Goal: Find specific page/section: Find specific page/section

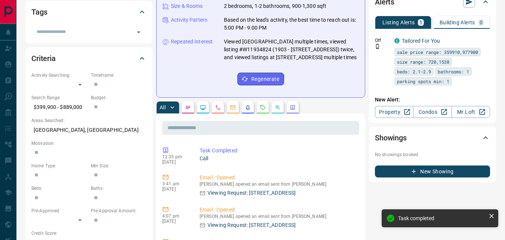
scroll to position [144, 0]
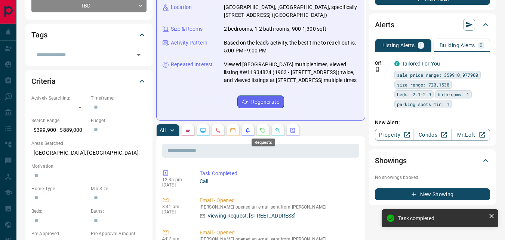
click at [262, 132] on icon "Requests" at bounding box center [263, 129] width 5 height 5
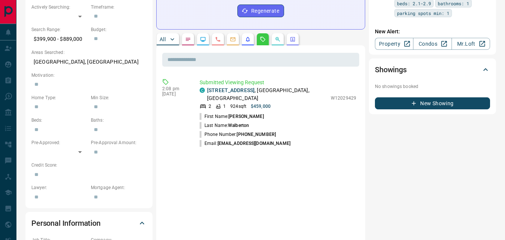
scroll to position [240, 0]
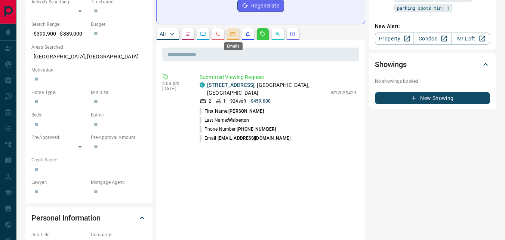
click at [232, 36] on icon "Emails" at bounding box center [233, 34] width 6 height 6
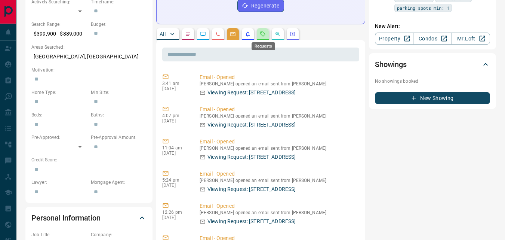
click at [261, 33] on icon "Requests" at bounding box center [263, 34] width 6 height 6
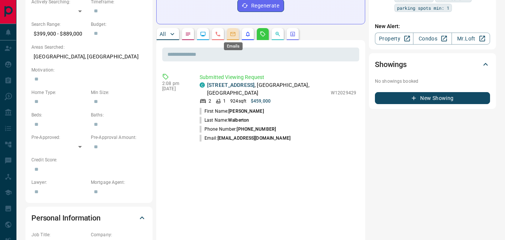
click at [232, 33] on icon "Emails" at bounding box center [233, 34] width 5 height 4
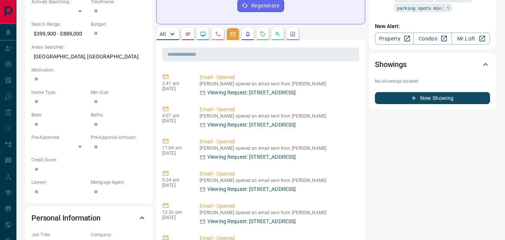
click at [171, 35] on icon "button" at bounding box center [172, 33] width 7 height 7
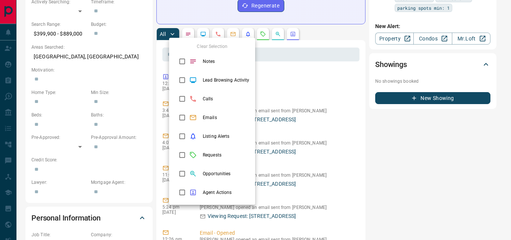
click at [288, 65] on div at bounding box center [255, 120] width 511 height 240
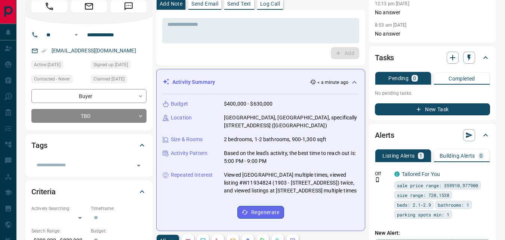
scroll to position [0, 0]
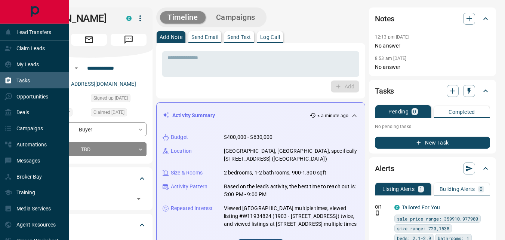
click at [25, 79] on p "Tasks" at bounding box center [22, 80] width 13 height 6
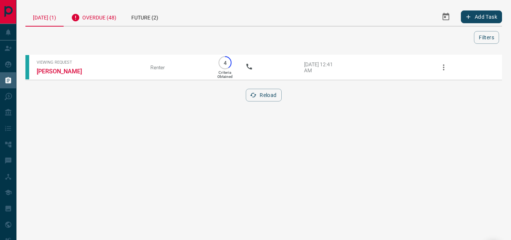
click at [104, 18] on div "Overdue (48)" at bounding box center [94, 16] width 60 height 18
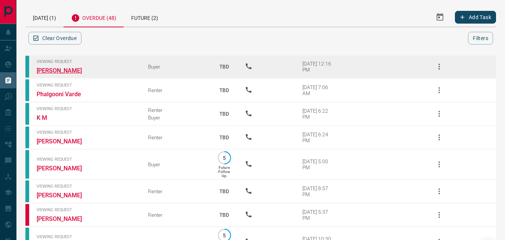
click at [60, 72] on link "[PERSON_NAME]" at bounding box center [65, 70] width 56 height 7
